Goal: Transaction & Acquisition: Download file/media

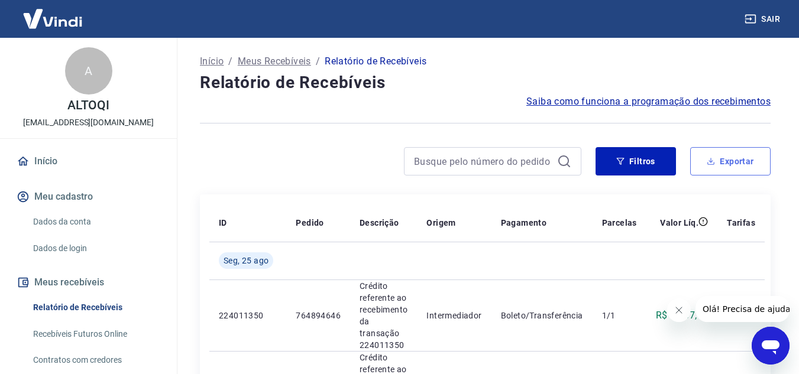
click at [732, 163] on button "Exportar" at bounding box center [730, 161] width 80 height 28
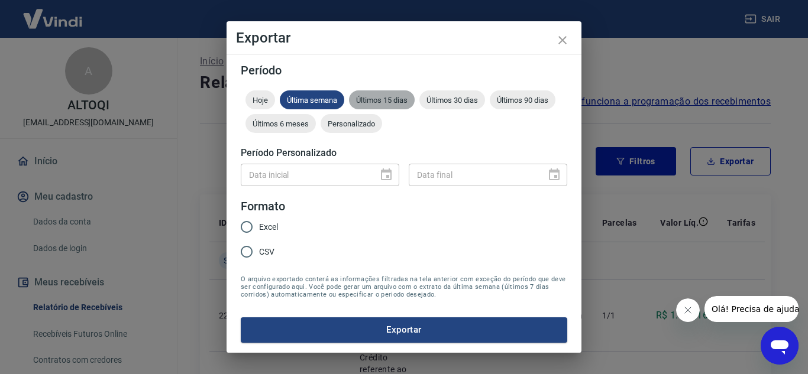
click at [400, 96] on span "Últimos 15 dias" at bounding box center [382, 100] width 66 height 9
click at [261, 231] on span "Excel" at bounding box center [268, 227] width 19 height 12
click at [259, 231] on input "Excel" at bounding box center [246, 227] width 25 height 25
radio input "true"
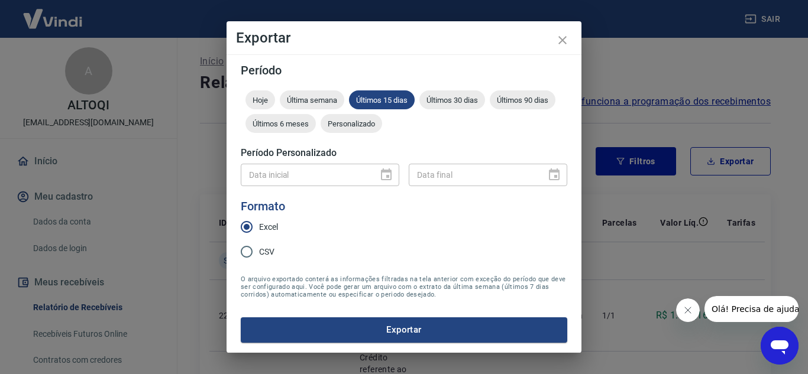
click at [411, 329] on button "Exportar" at bounding box center [404, 330] width 326 height 25
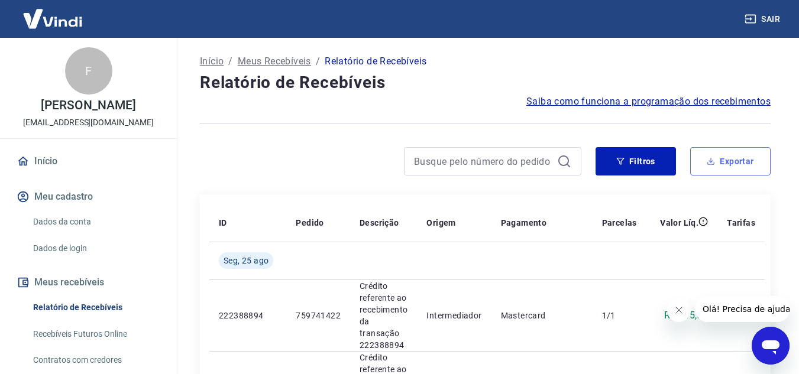
click at [751, 152] on button "Exportar" at bounding box center [730, 161] width 80 height 28
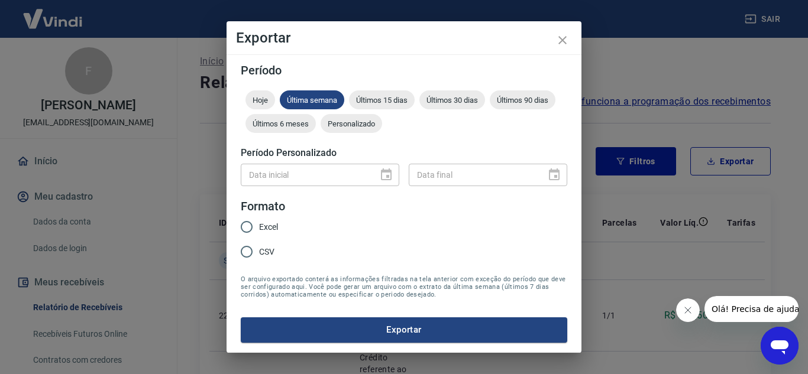
click at [269, 225] on span "Excel" at bounding box center [268, 227] width 19 height 12
click at [259, 225] on input "Excel" at bounding box center [246, 227] width 25 height 25
radio input "true"
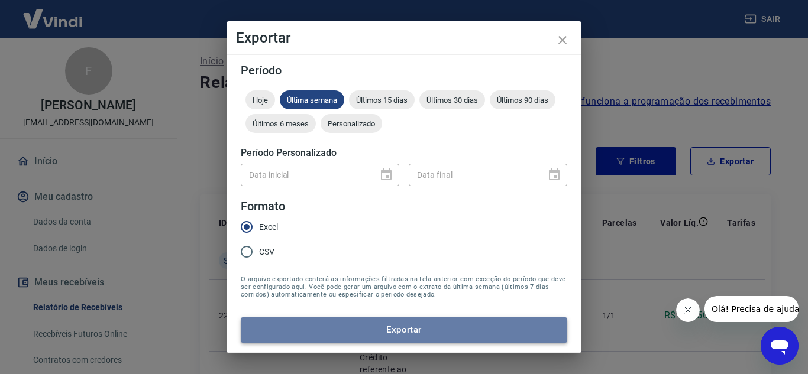
click at [416, 335] on button "Exportar" at bounding box center [404, 330] width 326 height 25
